Goal: Task Accomplishment & Management: Use online tool/utility

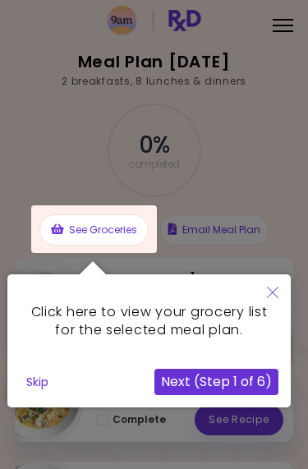
click at [209, 381] on button "Next (Step 1 of 6)" at bounding box center [217, 382] width 124 height 26
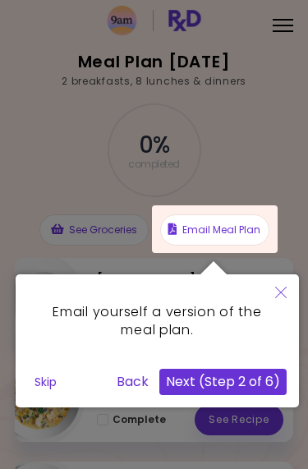
click at [142, 383] on button "Back" at bounding box center [132, 382] width 45 height 26
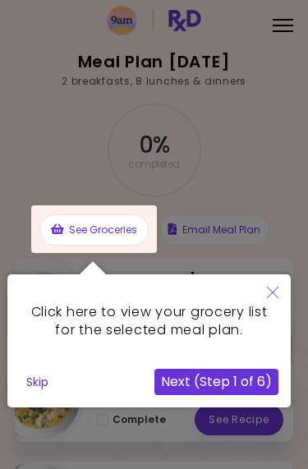
click at [247, 372] on button "Next (Step 1 of 6)" at bounding box center [217, 382] width 124 height 26
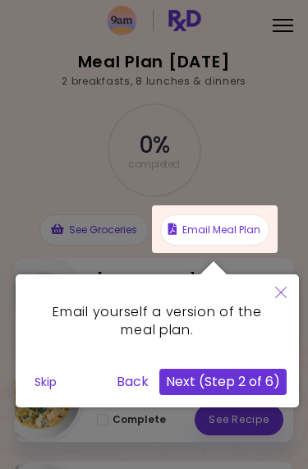
click at [261, 382] on button "Next (Step 2 of 6)" at bounding box center [223, 382] width 127 height 26
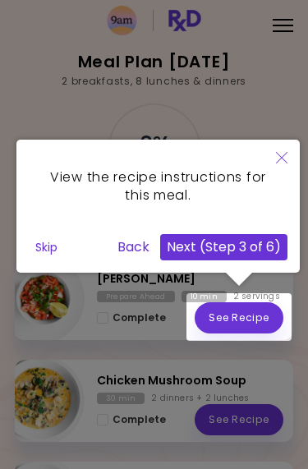
click at [275, 250] on button "Next (Step 3 of 6)" at bounding box center [223, 247] width 127 height 26
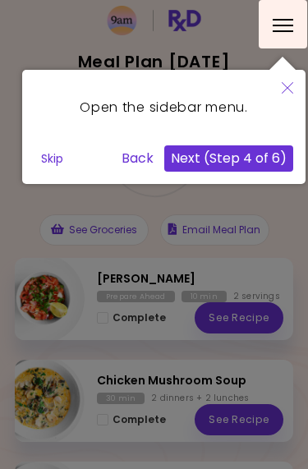
click at [138, 161] on button "Back" at bounding box center [137, 159] width 45 height 26
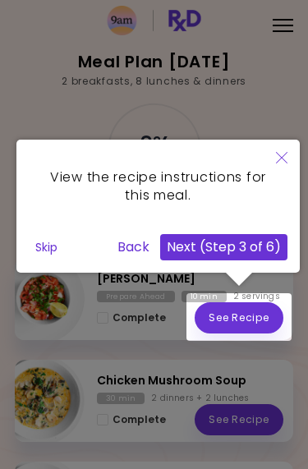
click at [139, 247] on button "Back" at bounding box center [133, 247] width 45 height 26
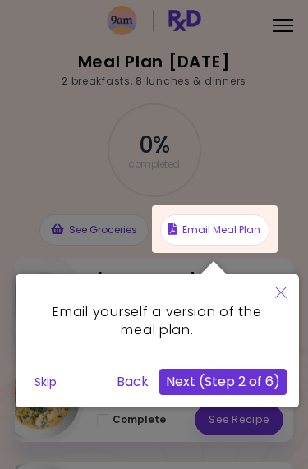
click at [287, 298] on button "Close" at bounding box center [281, 294] width 36 height 39
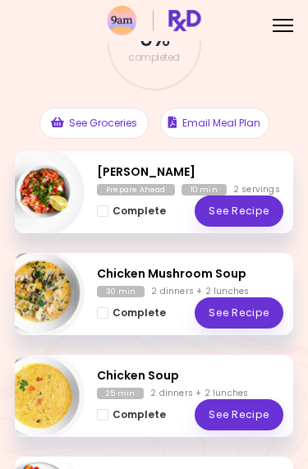
scroll to position [110, 0]
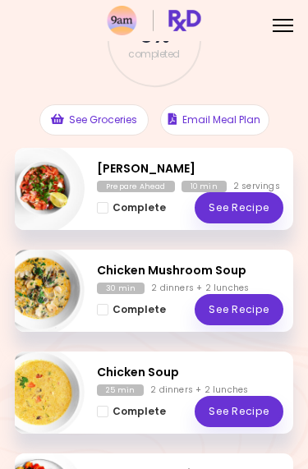
click at [258, 197] on link "See Recipe" at bounding box center [239, 207] width 89 height 31
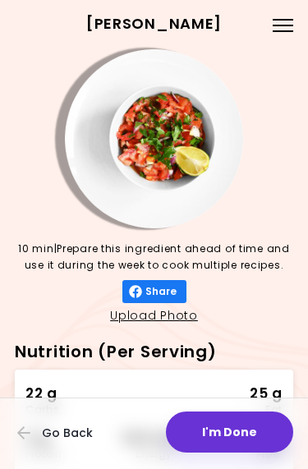
click at [285, 30] on div at bounding box center [283, 31] width 21 height 2
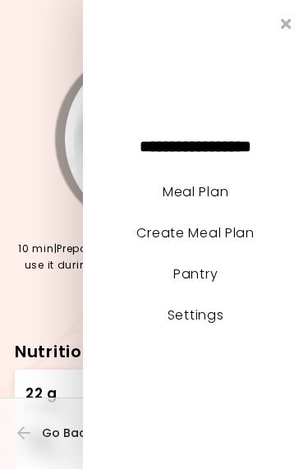
click at [224, 192] on link "Meal Plan" at bounding box center [196, 192] width 66 height 19
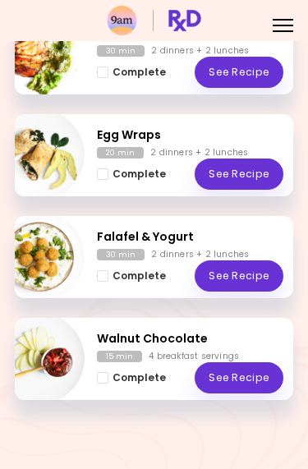
scroll to position [857, 0]
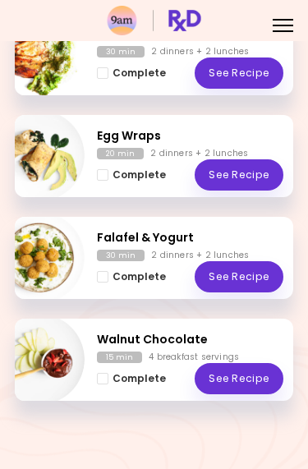
click at [247, 276] on link "See Recipe" at bounding box center [239, 276] width 89 height 31
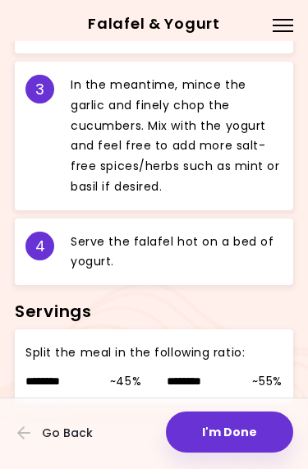
scroll to position [1061, 0]
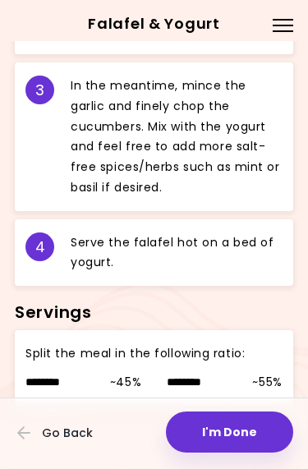
click at [252, 432] on button "I'm Done" at bounding box center [229, 432] width 127 height 41
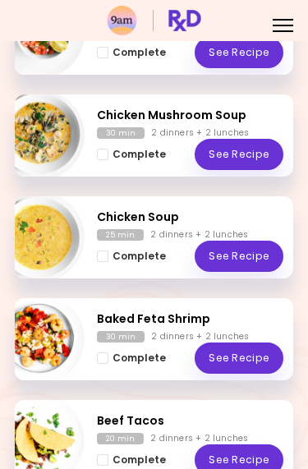
scroll to position [266, 0]
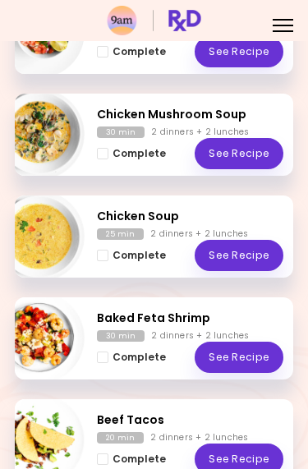
click at [260, 147] on link "See Recipe" at bounding box center [239, 153] width 89 height 31
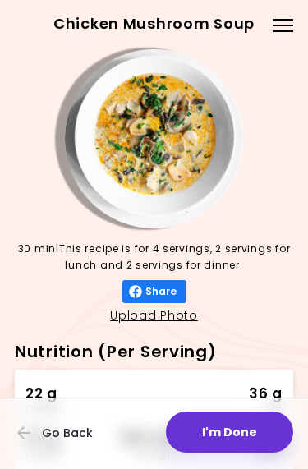
click at [288, 25] on div at bounding box center [283, 26] width 21 height 2
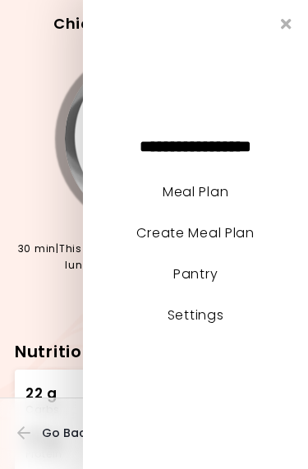
click at [230, 230] on link "Create Meal Plan" at bounding box center [195, 233] width 118 height 19
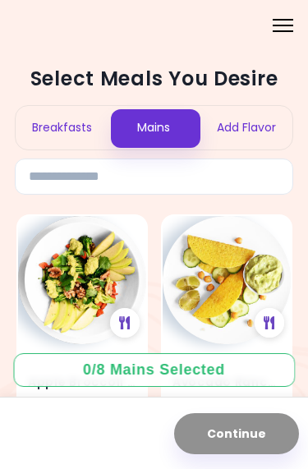
click at [76, 127] on div "Breakfasts" at bounding box center [62, 128] width 92 height 44
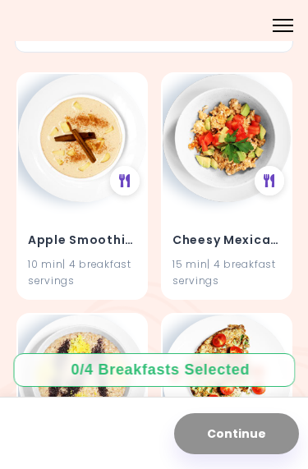
scroll to position [187, 0]
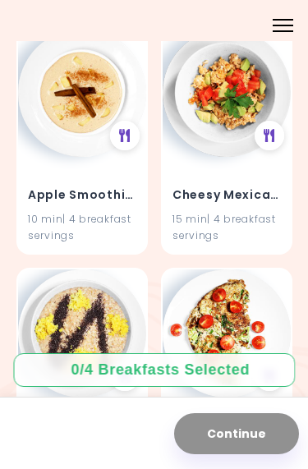
click at [247, 111] on img at bounding box center [227, 93] width 128 height 128
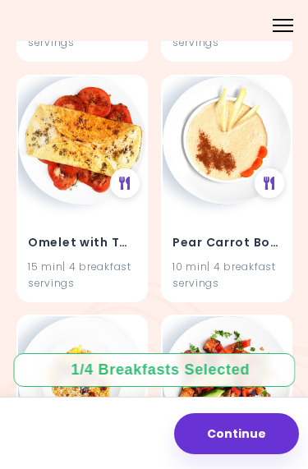
scroll to position [622, 0]
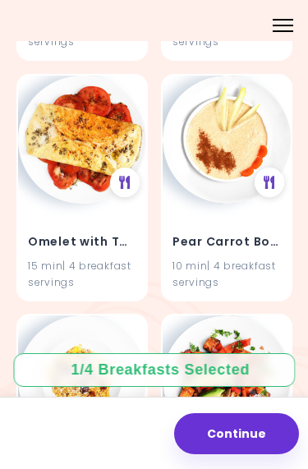
click at [118, 192] on div at bounding box center [125, 183] width 30 height 30
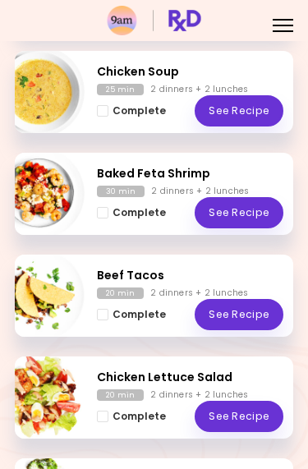
scroll to position [416, 0]
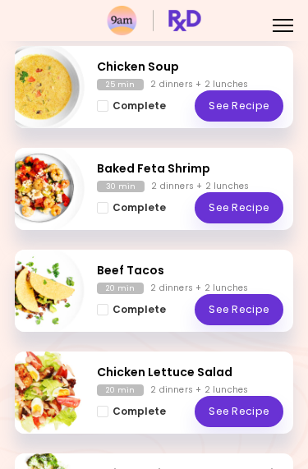
click at [59, 206] on img "Info - Baked Feta Shrimp" at bounding box center [38, 188] width 91 height 91
select select "*"
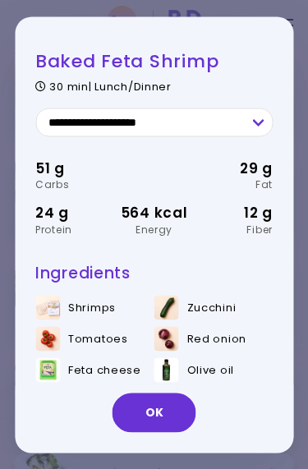
scroll to position [0, 0]
click at [169, 417] on button "OK" at bounding box center [155, 412] width 84 height 39
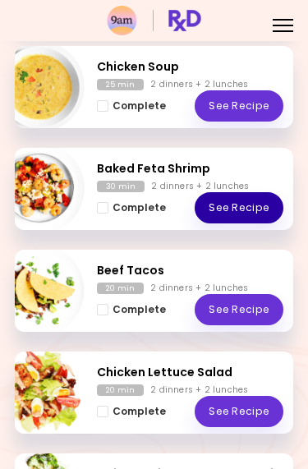
click at [257, 207] on link "See Recipe" at bounding box center [239, 207] width 89 height 31
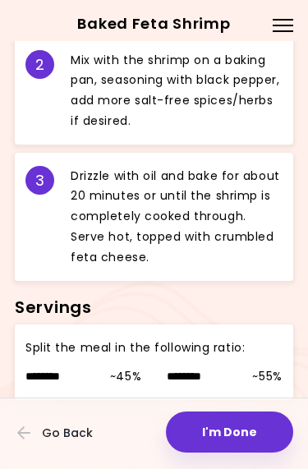
scroll to position [908, 0]
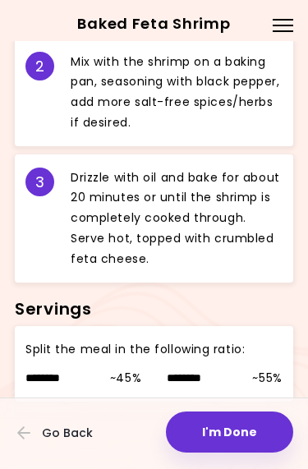
click at [246, 446] on button "I'm Done" at bounding box center [229, 432] width 127 height 41
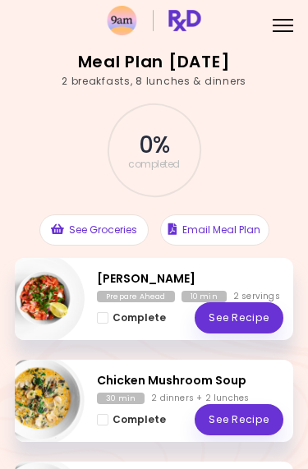
click at [110, 229] on button "See Groceries" at bounding box center [93, 230] width 109 height 31
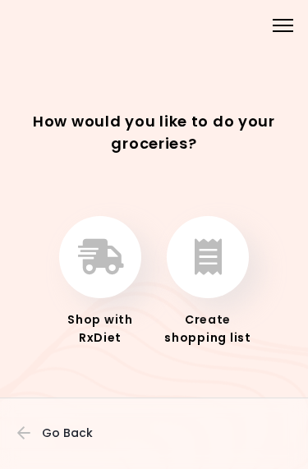
click at [229, 261] on button "button" at bounding box center [208, 257] width 82 height 82
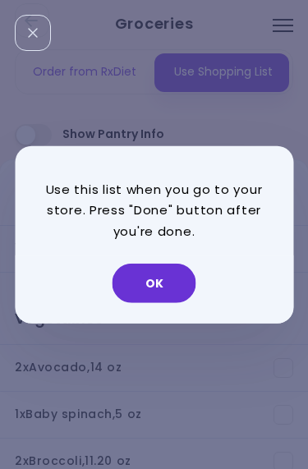
click at [175, 289] on button "OK" at bounding box center [155, 283] width 84 height 39
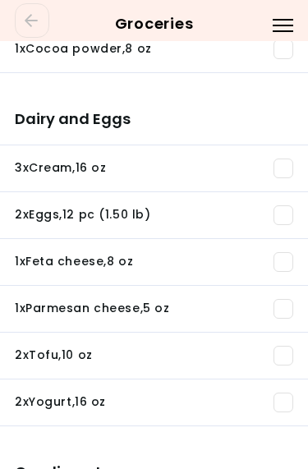
scroll to position [1496, 0]
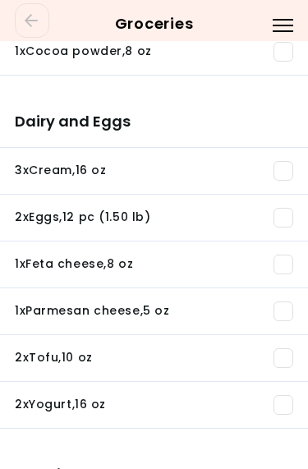
click at [287, 28] on div "Menu" at bounding box center [283, 24] width 32 height 32
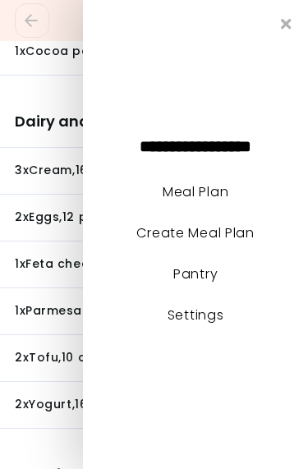
click at [291, 25] on icon "Close" at bounding box center [286, 23] width 11 height 15
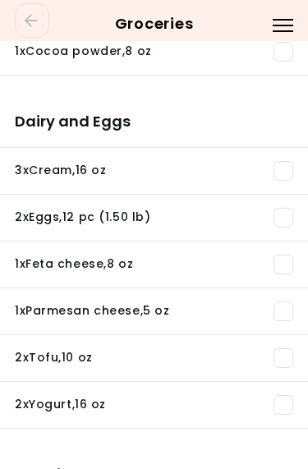
click at [40, 30] on link "Go Back" at bounding box center [32, 20] width 35 height 35
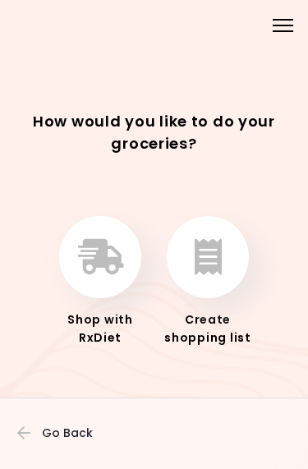
click at [231, 266] on button "button" at bounding box center [208, 257] width 82 height 82
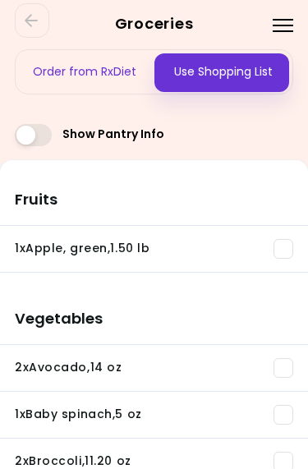
click at [48, 137] on span at bounding box center [33, 135] width 37 height 22
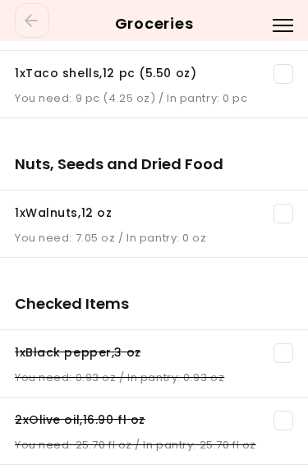
scroll to position [2846, 0]
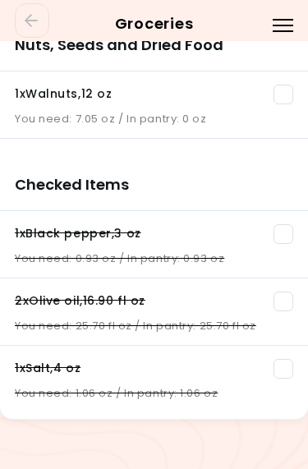
click at [30, 25] on icon "Go Back" at bounding box center [31, 20] width 13 height 13
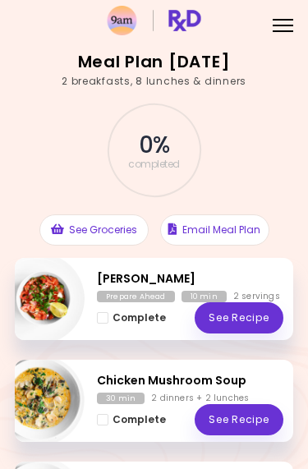
click at [246, 232] on button "Email Meal Plan" at bounding box center [214, 230] width 109 height 31
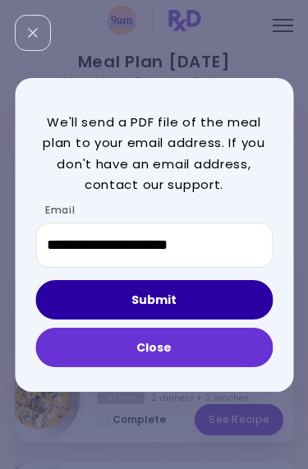
click at [211, 301] on button "Submit" at bounding box center [154, 299] width 238 height 39
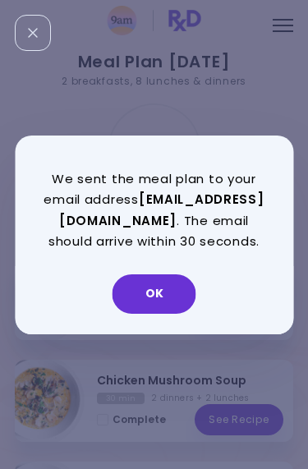
click at [174, 304] on button "OK" at bounding box center [155, 294] width 84 height 39
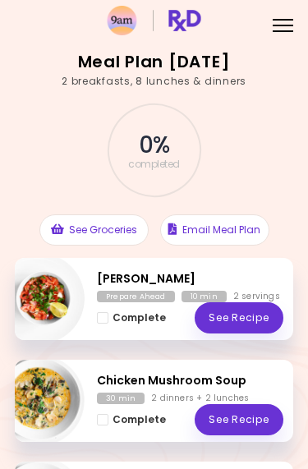
click at [117, 234] on button "See Groceries" at bounding box center [93, 230] width 109 height 31
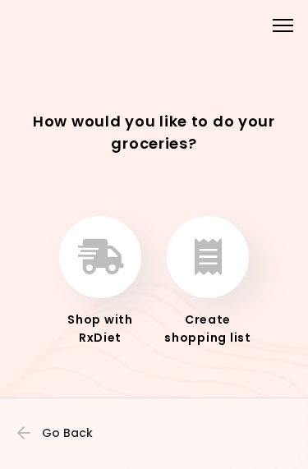
click at [224, 261] on button "button" at bounding box center [208, 257] width 82 height 82
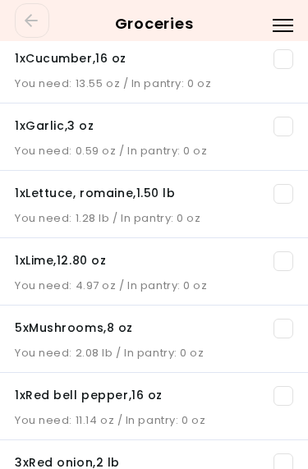
scroll to position [602, 0]
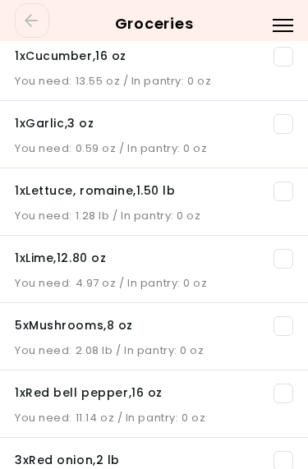
click at [41, 21] on link "Go Back" at bounding box center [32, 20] width 35 height 35
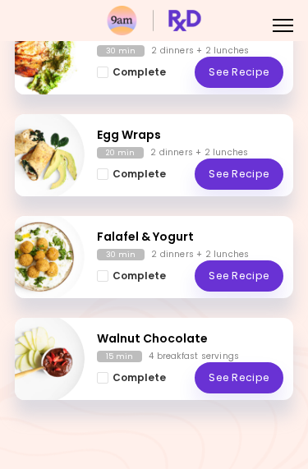
scroll to position [857, 0]
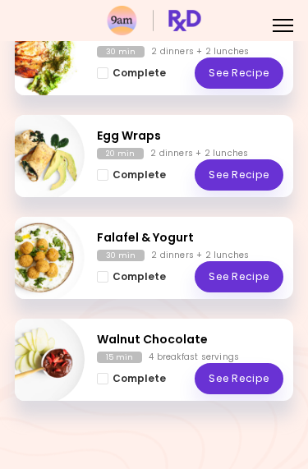
click at [243, 377] on link "See Recipe" at bounding box center [239, 378] width 89 height 31
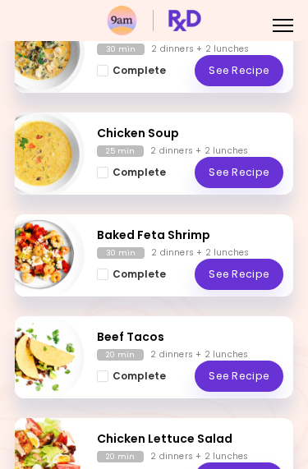
scroll to position [355, 0]
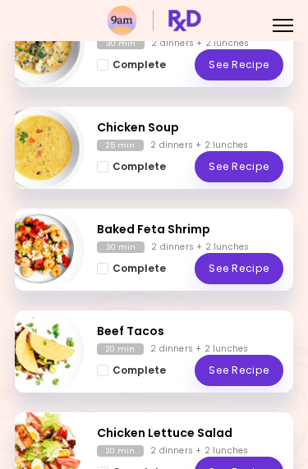
click at [249, 169] on link "See Recipe" at bounding box center [239, 166] width 89 height 31
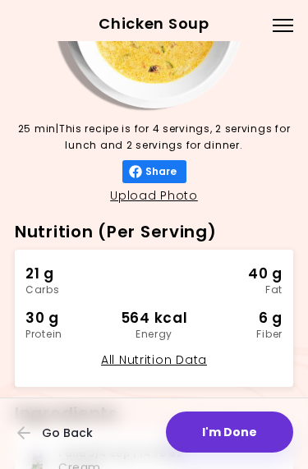
scroll to position [114, 0]
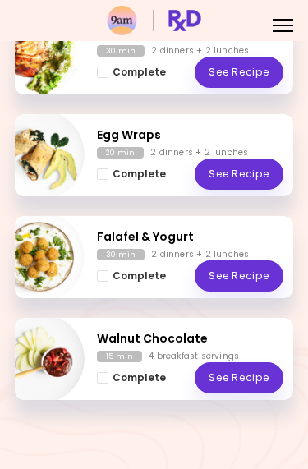
scroll to position [857, 0]
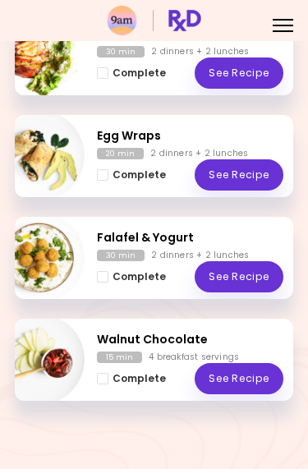
click at [255, 284] on link "See Recipe" at bounding box center [239, 276] width 89 height 31
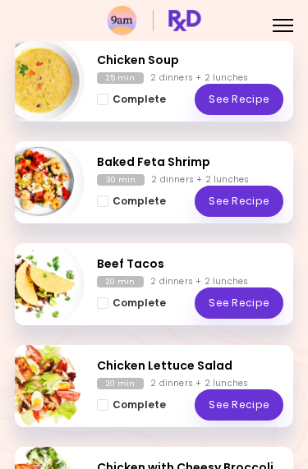
scroll to position [423, 0]
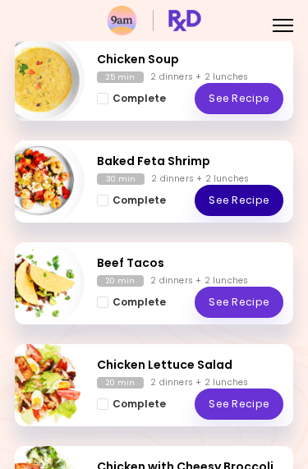
click at [254, 198] on link "See Recipe" at bounding box center [239, 200] width 89 height 31
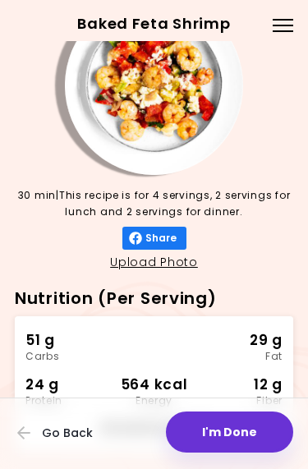
scroll to position [35, 0]
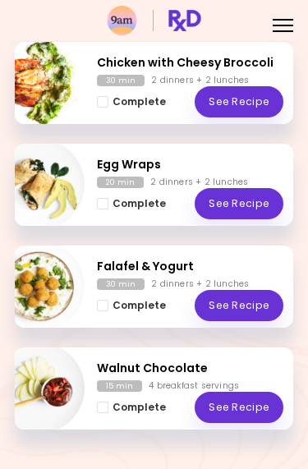
scroll to position [846, 0]
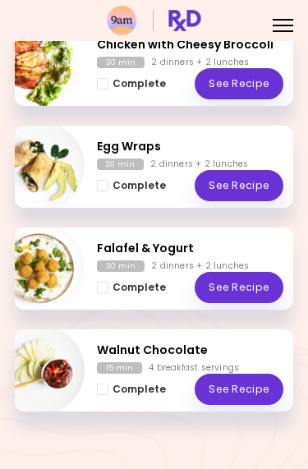
click at [263, 183] on link "See Recipe" at bounding box center [239, 185] width 89 height 31
